Goal: Task Accomplishment & Management: Use online tool/utility

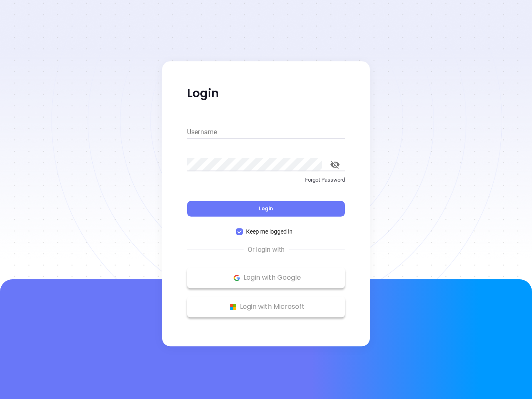
click at [266, 200] on div "Login" at bounding box center [266, 204] width 158 height 26
click at [266, 132] on input "Username" at bounding box center [266, 132] width 158 height 13
click at [335, 165] on icon "toggle password visibility" at bounding box center [335, 165] width 9 height 8
click at [266, 209] on span "Login" at bounding box center [266, 208] width 14 height 7
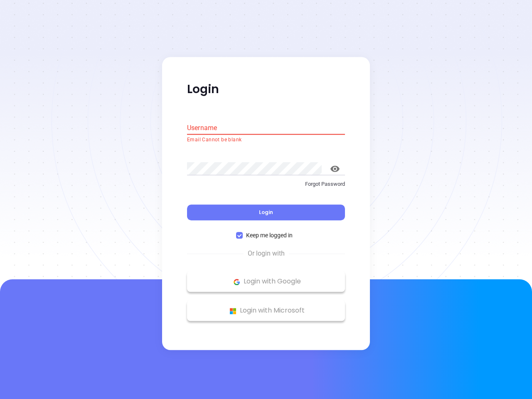
click at [266, 232] on span "Keep me logged in" at bounding box center [269, 235] width 53 height 9
click at [243, 233] on input "Keep me logged in" at bounding box center [239, 236] width 7 height 7
checkbox input "false"
click at [266, 278] on p "Login with Google" at bounding box center [266, 282] width 150 height 12
click at [266, 307] on p "Login with Microsoft" at bounding box center [266, 311] width 150 height 12
